Goal: Check status: Check status

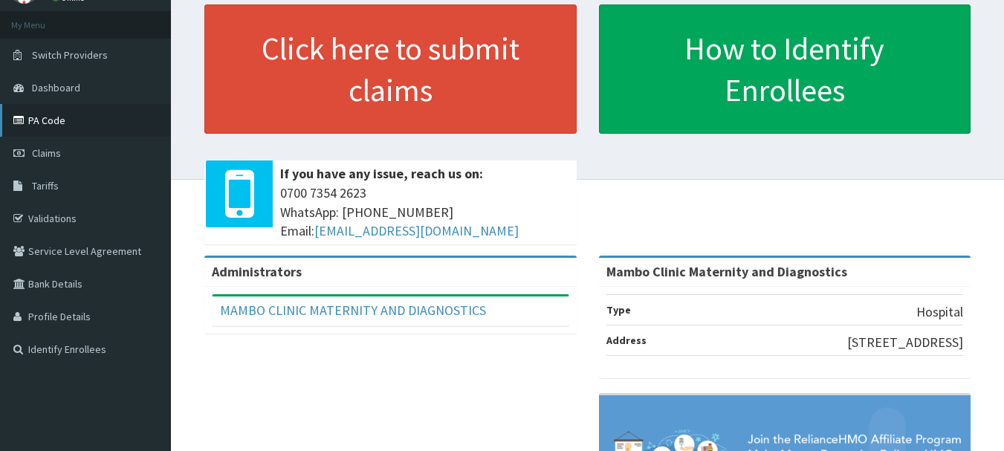
click at [71, 122] on link "PA Code" at bounding box center [85, 120] width 171 height 33
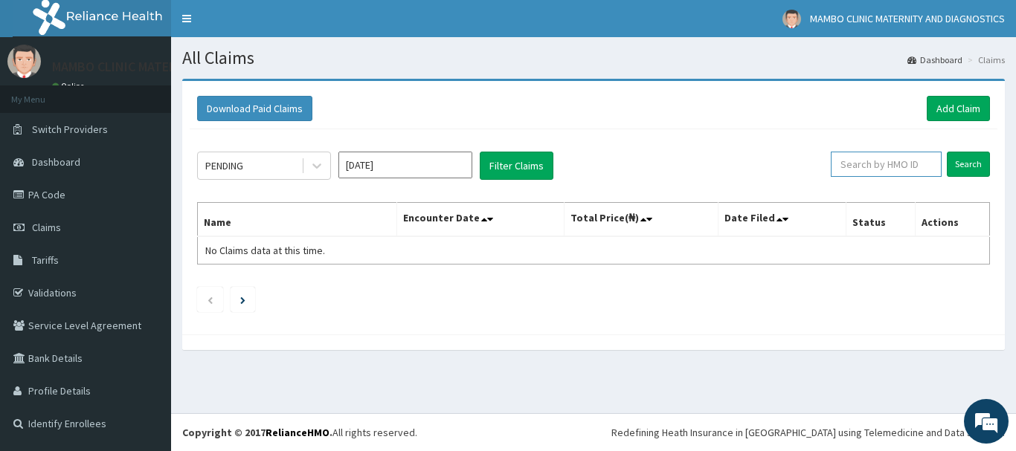
click at [901, 163] on input "text" at bounding box center [885, 164] width 111 height 25
type input "AVL/10/54/D"
click at [972, 163] on input "Search" at bounding box center [967, 164] width 43 height 25
click at [927, 162] on icon at bounding box center [926, 164] width 10 height 10
click at [78, 194] on link "PA Code" at bounding box center [85, 194] width 171 height 33
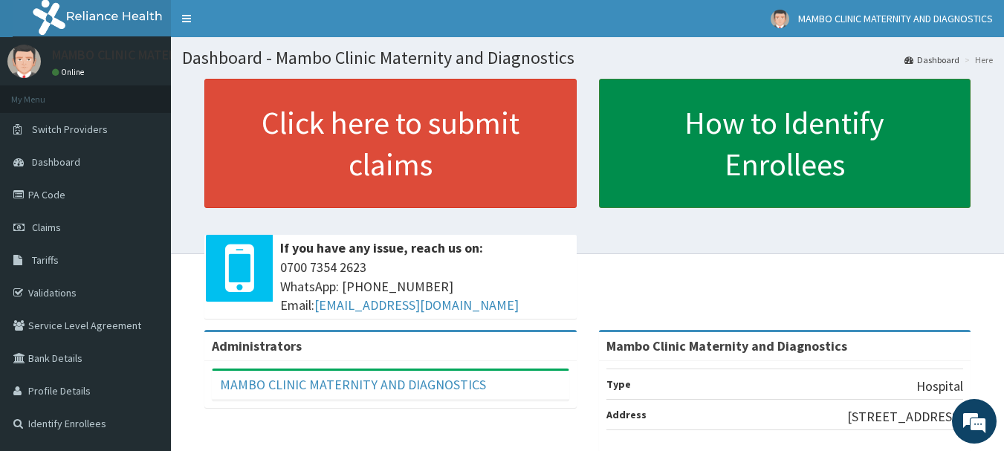
click at [721, 119] on link "How to Identify Enrollees" at bounding box center [785, 143] width 372 height 129
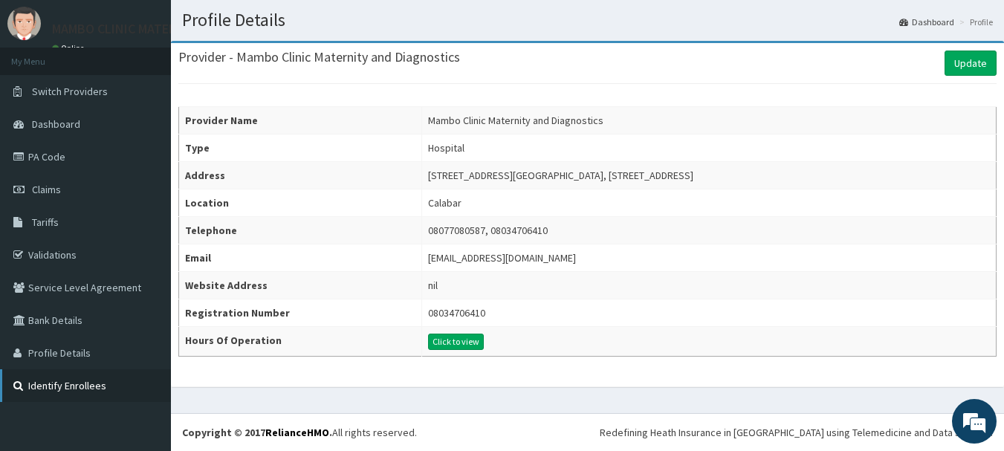
click at [77, 388] on link "Identify Enrollees" at bounding box center [85, 385] width 171 height 33
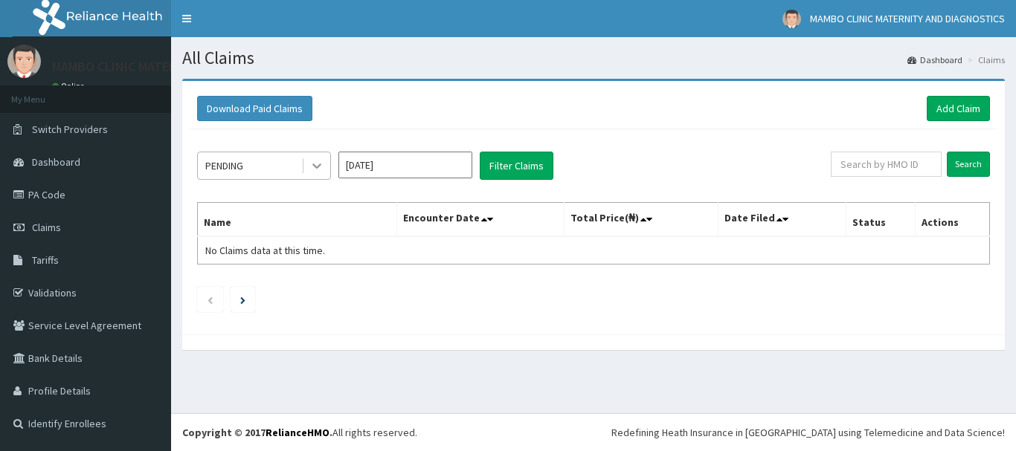
click at [318, 167] on icon at bounding box center [316, 166] width 9 height 5
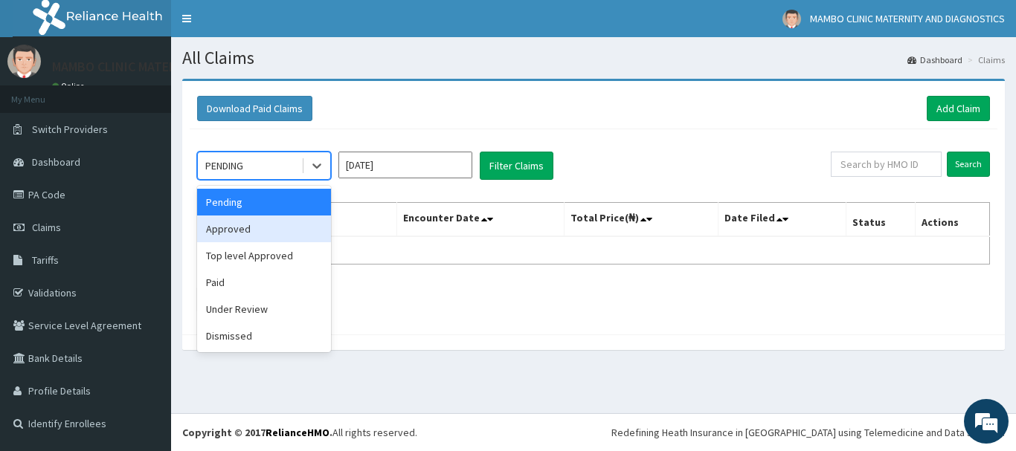
click at [285, 231] on div "Approved" at bounding box center [264, 229] width 134 height 27
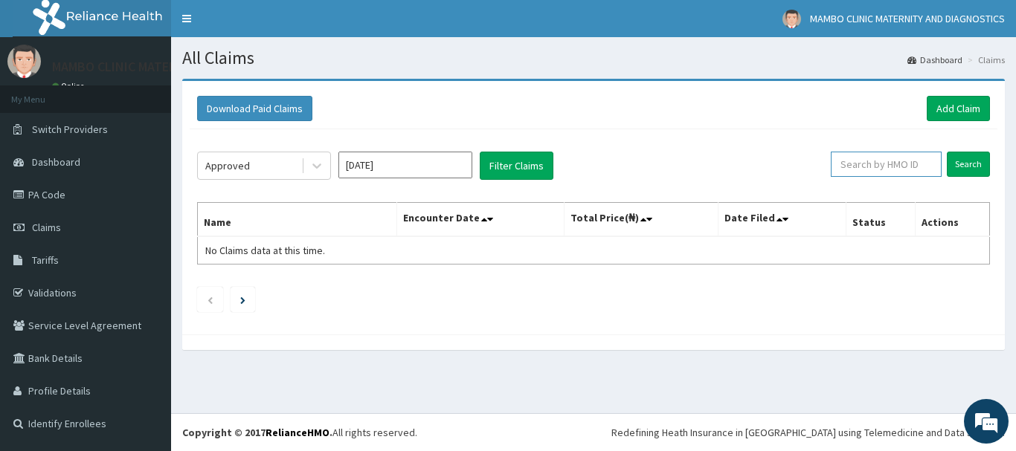
click at [882, 167] on input "text" at bounding box center [885, 164] width 111 height 25
type input "AVL/10/54/D"
click at [968, 161] on input "Search" at bounding box center [967, 164] width 43 height 25
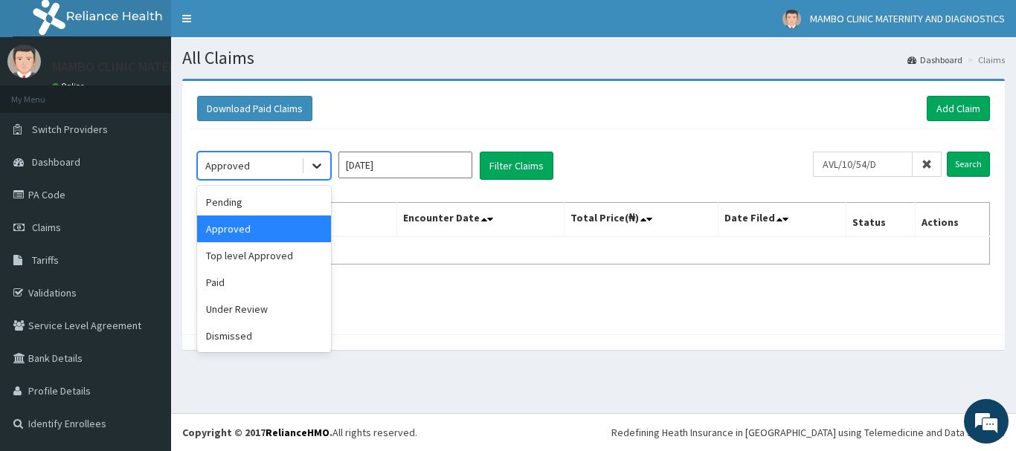
click at [317, 171] on icon at bounding box center [316, 165] width 15 height 15
click at [256, 314] on div "Under Review" at bounding box center [264, 309] width 134 height 27
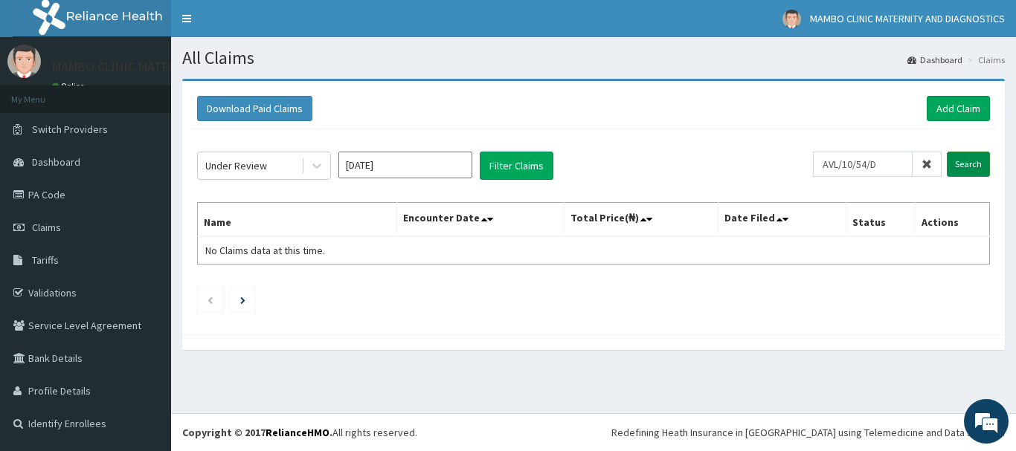
click at [967, 164] on input "Search" at bounding box center [967, 164] width 43 height 25
click at [327, 167] on div at bounding box center [316, 165] width 27 height 27
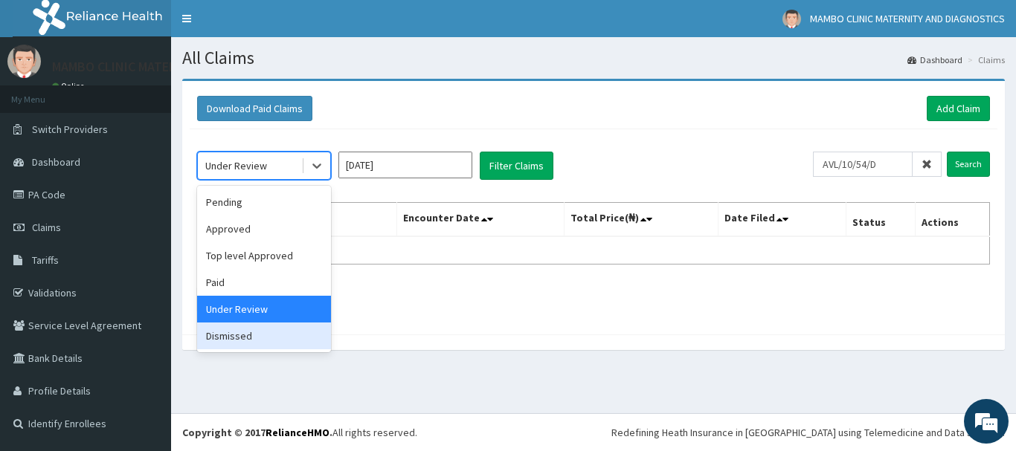
click at [263, 338] on div "Dismissed" at bounding box center [264, 336] width 134 height 27
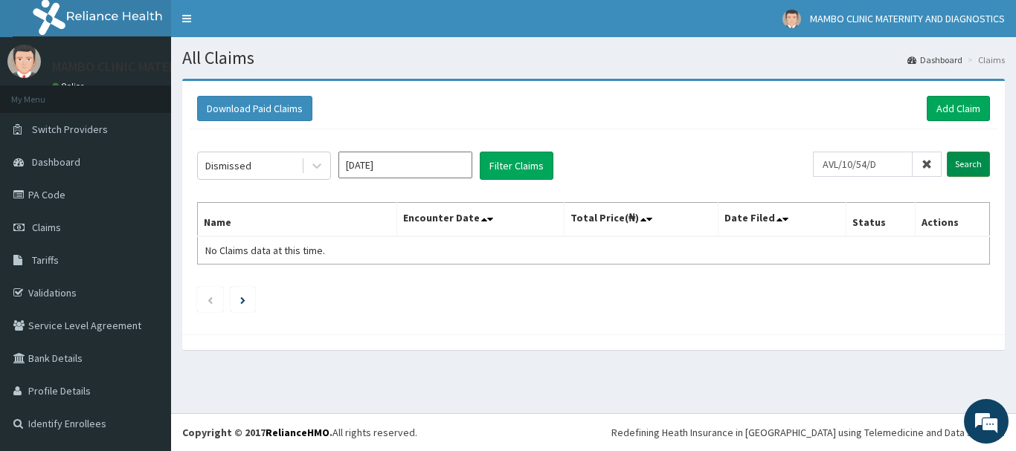
click at [973, 167] on input "Search" at bounding box center [967, 164] width 43 height 25
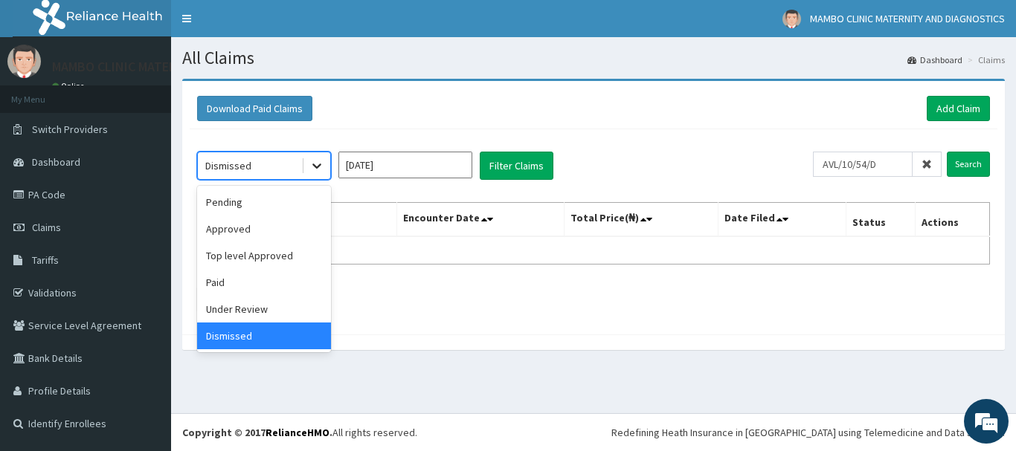
click at [329, 165] on div at bounding box center [316, 165] width 27 height 27
click at [251, 198] on div "Pending" at bounding box center [264, 202] width 134 height 27
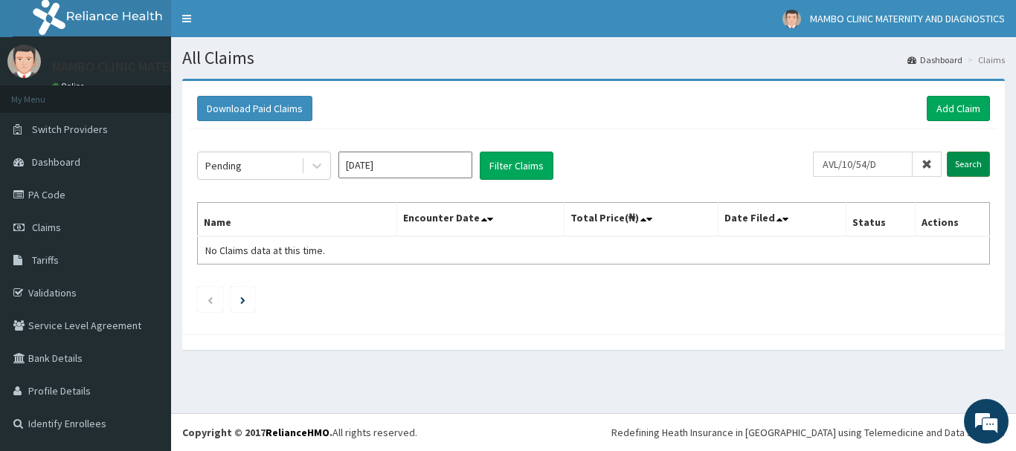
click at [970, 160] on input "Search" at bounding box center [967, 164] width 43 height 25
click at [81, 196] on link "PA Code" at bounding box center [85, 194] width 171 height 33
type input "AVL/10154/D"
click at [957, 162] on input "Search" at bounding box center [967, 164] width 43 height 25
click at [106, 133] on link "Switch Providers" at bounding box center [85, 129] width 171 height 33
